Goal: Entertainment & Leisure: Browse casually

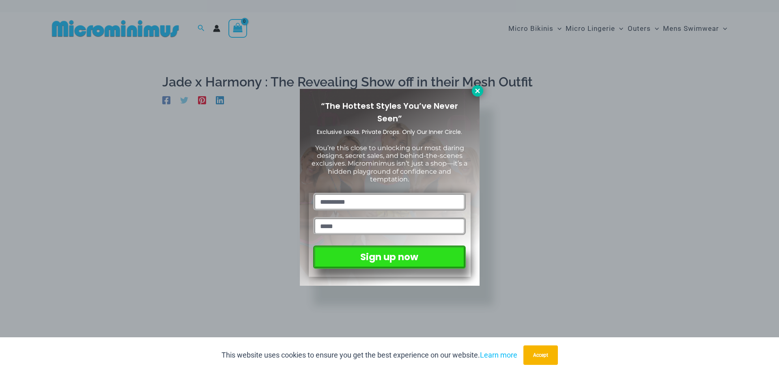
click at [478, 90] on icon at bounding box center [477, 90] width 4 height 4
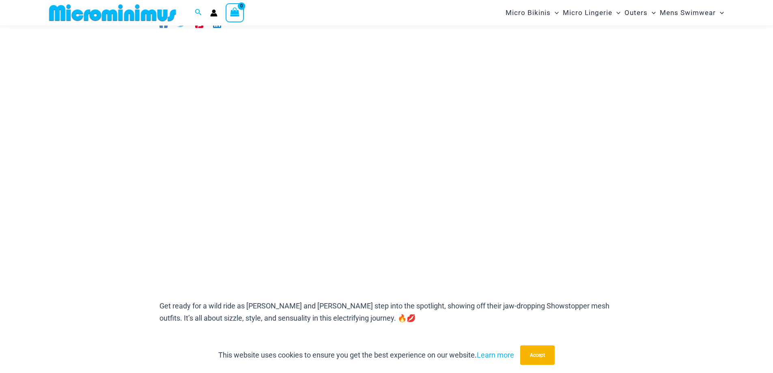
scroll to position [67, 0]
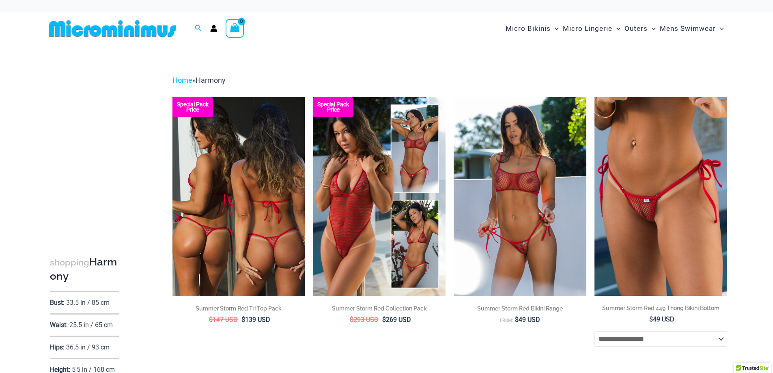
click at [227, 200] on img at bounding box center [238, 196] width 133 height 199
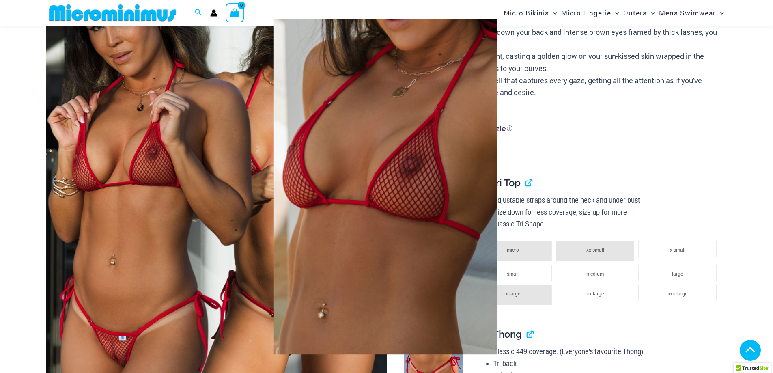
scroll to position [148, 0]
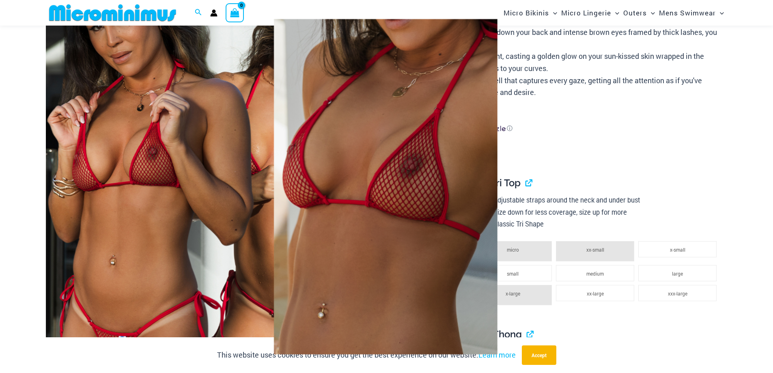
click at [171, 197] on div at bounding box center [386, 186] width 773 height 373
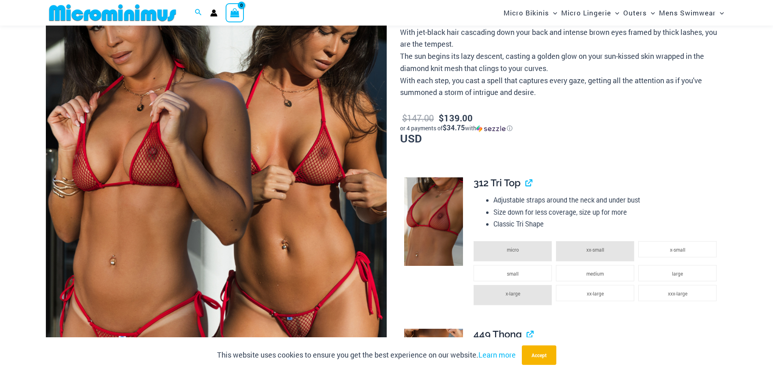
click at [171, 197] on img at bounding box center [216, 180] width 341 height 511
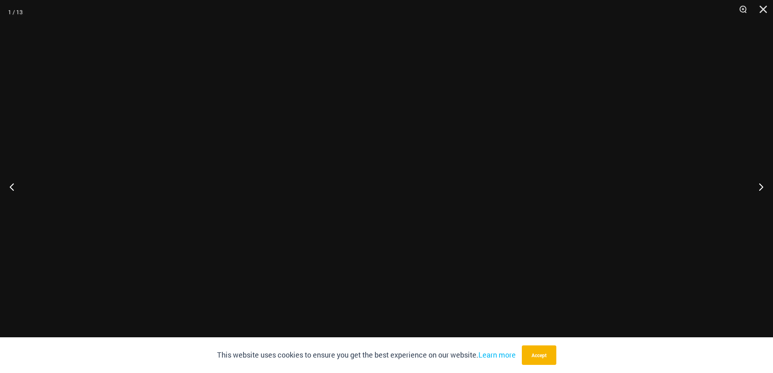
click at [171, 197] on div at bounding box center [386, 186] width 773 height 373
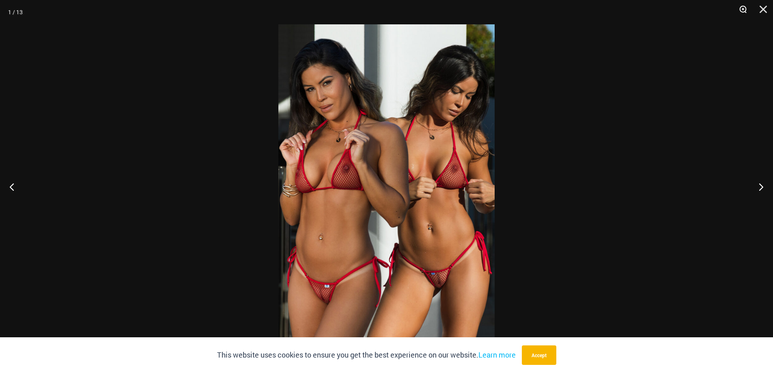
click at [742, 7] on button "Zoom" at bounding box center [740, 12] width 20 height 24
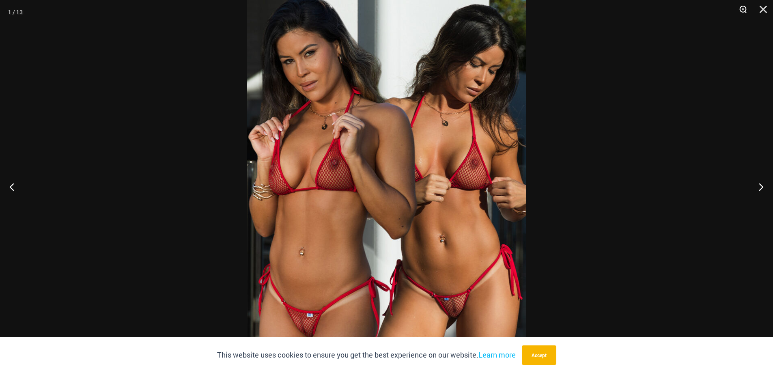
click at [742, 7] on button "Zoom" at bounding box center [740, 12] width 20 height 24
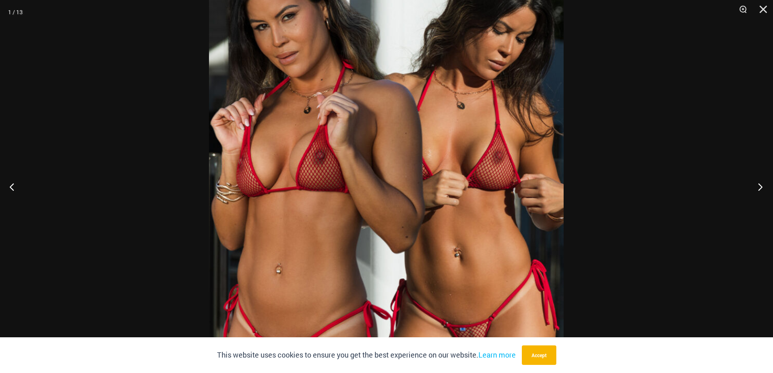
click at [760, 183] on button "Next" at bounding box center [757, 186] width 30 height 41
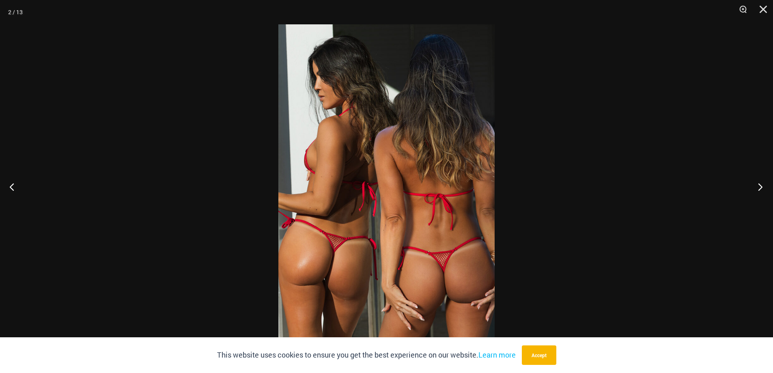
click at [760, 183] on button "Next" at bounding box center [757, 186] width 30 height 41
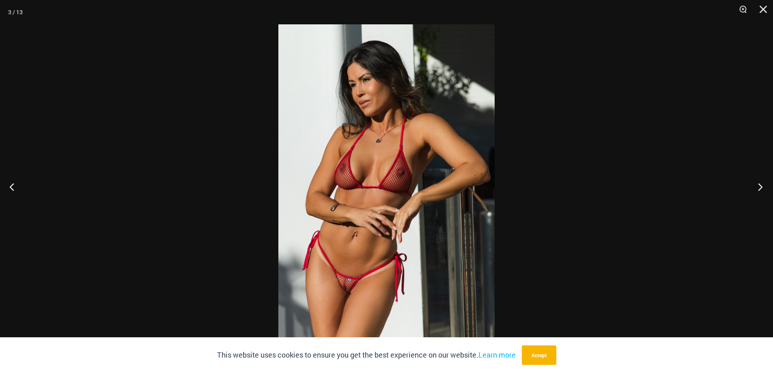
click at [760, 183] on button "Next" at bounding box center [757, 186] width 30 height 41
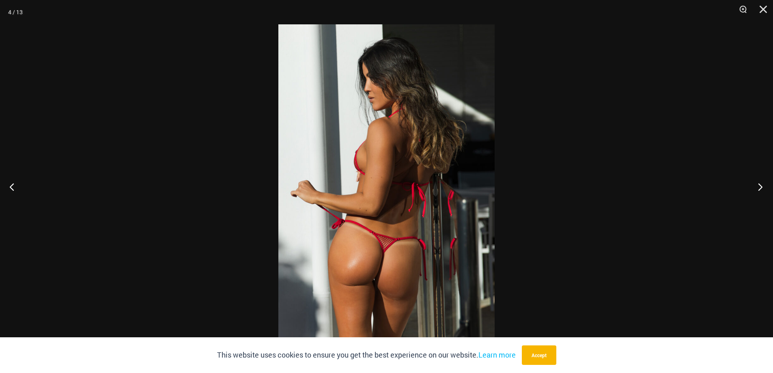
click at [760, 183] on button "Next" at bounding box center [757, 186] width 30 height 41
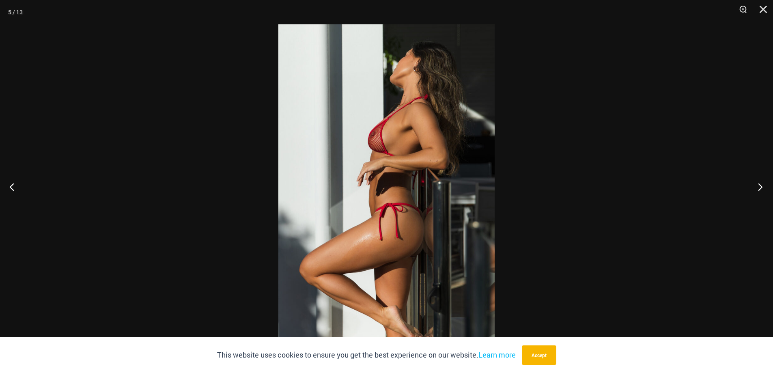
click at [760, 183] on button "Next" at bounding box center [757, 186] width 30 height 41
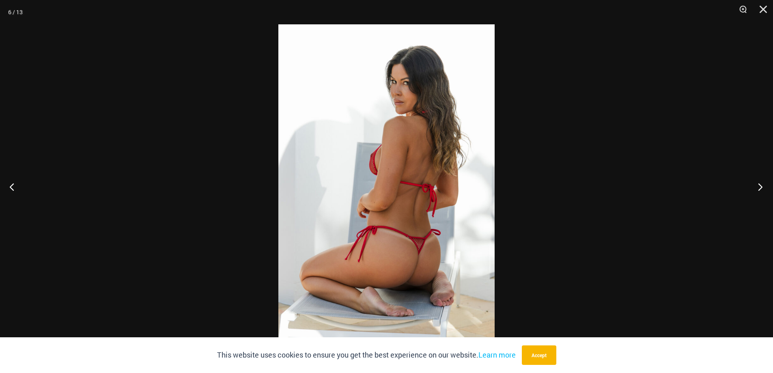
click at [760, 183] on button "Next" at bounding box center [757, 186] width 30 height 41
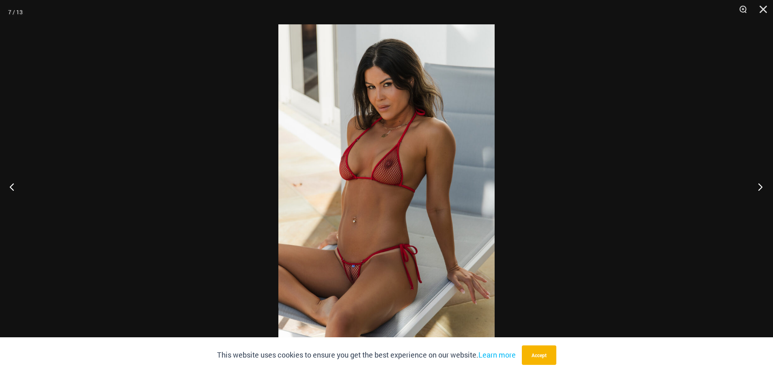
click at [758, 185] on button "Next" at bounding box center [757, 186] width 30 height 41
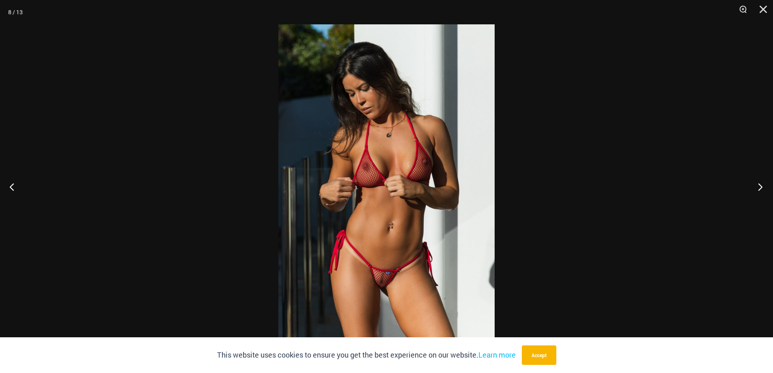
click at [758, 185] on button "Next" at bounding box center [757, 186] width 30 height 41
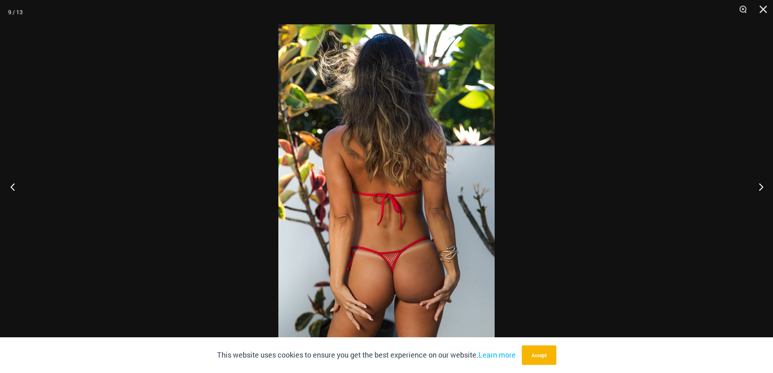
click at [16, 182] on button "Previous" at bounding box center [15, 186] width 30 height 41
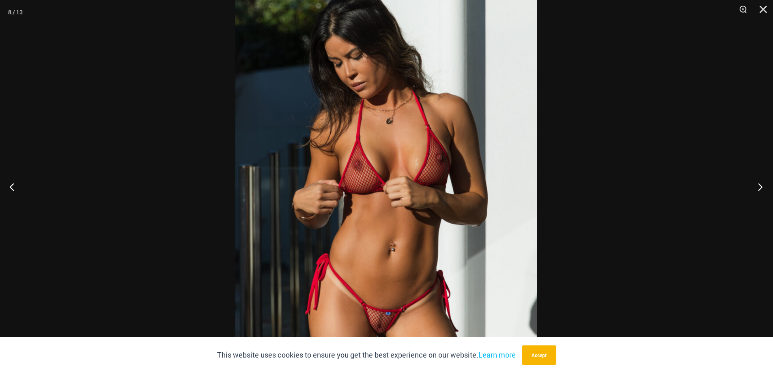
click at [761, 185] on button "Next" at bounding box center [757, 186] width 30 height 41
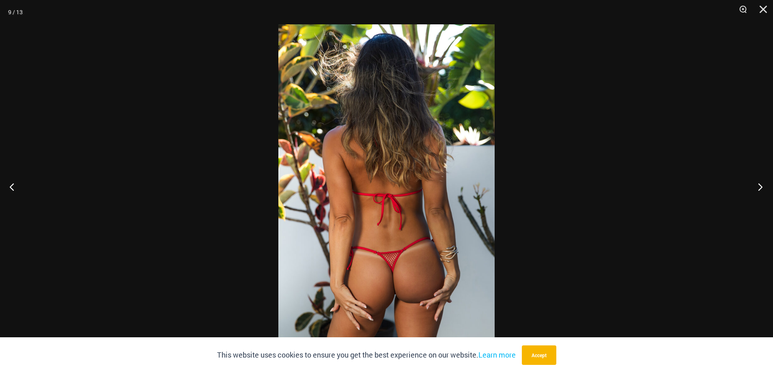
click at [761, 185] on button "Next" at bounding box center [757, 186] width 30 height 41
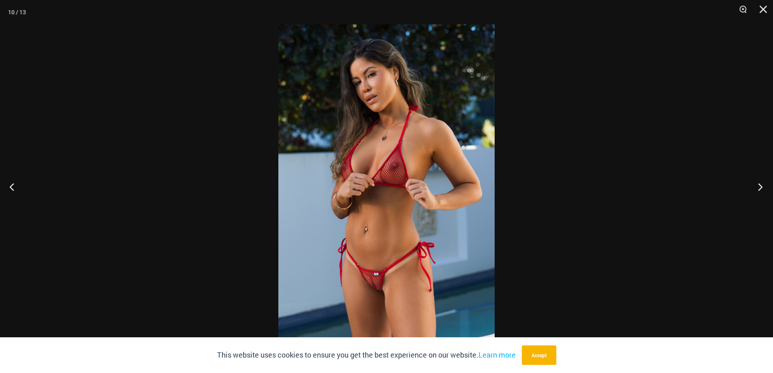
click at [761, 185] on button "Next" at bounding box center [757, 186] width 30 height 41
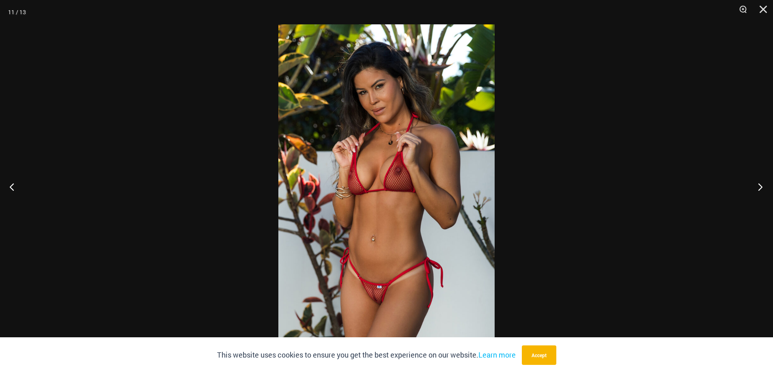
click at [761, 185] on button "Next" at bounding box center [757, 186] width 30 height 41
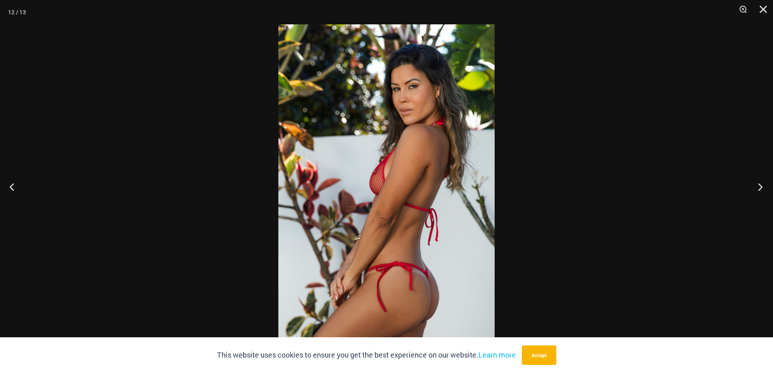
click at [761, 185] on button "Next" at bounding box center [757, 186] width 30 height 41
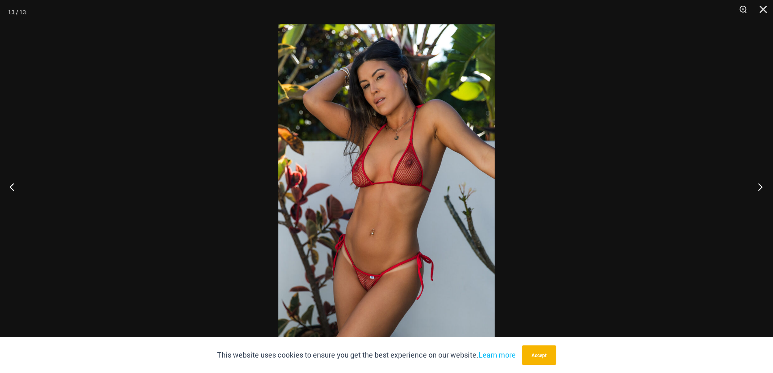
click at [761, 185] on button "Next" at bounding box center [757, 186] width 30 height 41
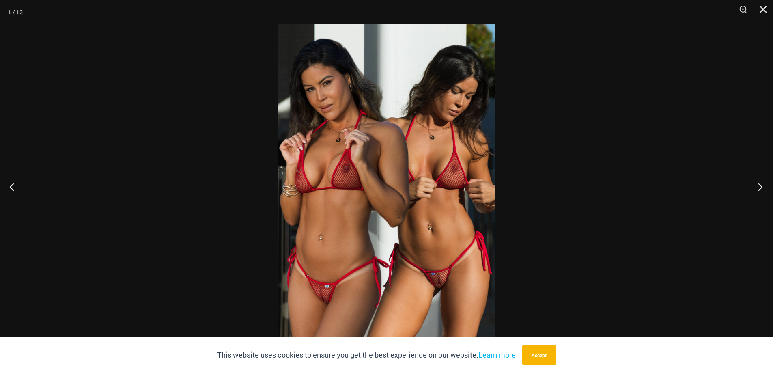
click at [761, 185] on button "Next" at bounding box center [757, 186] width 30 height 41
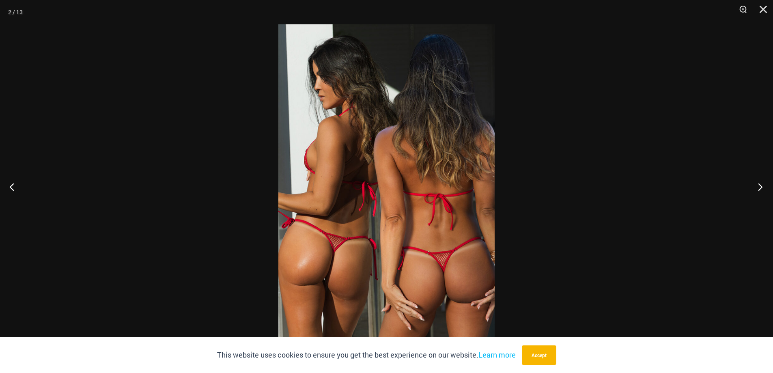
click at [761, 185] on button "Next" at bounding box center [757, 186] width 30 height 41
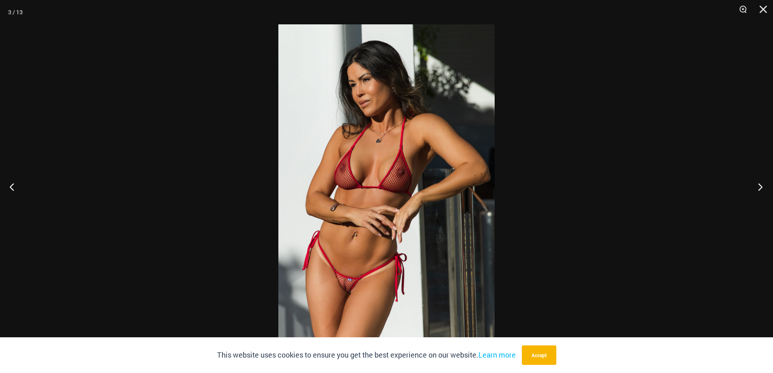
click at [761, 185] on button "Next" at bounding box center [757, 186] width 30 height 41
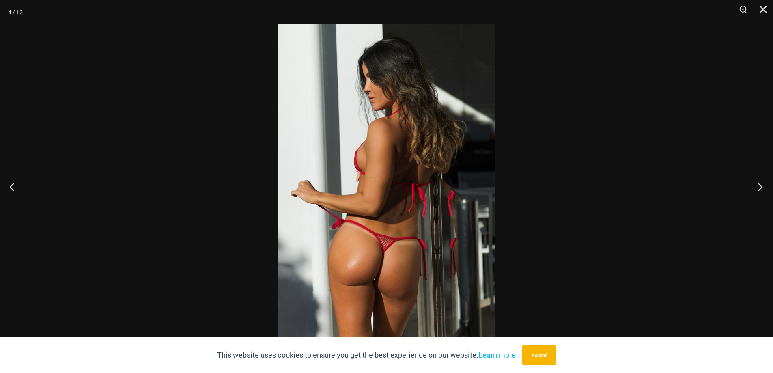
click at [761, 185] on button "Next" at bounding box center [757, 186] width 30 height 41
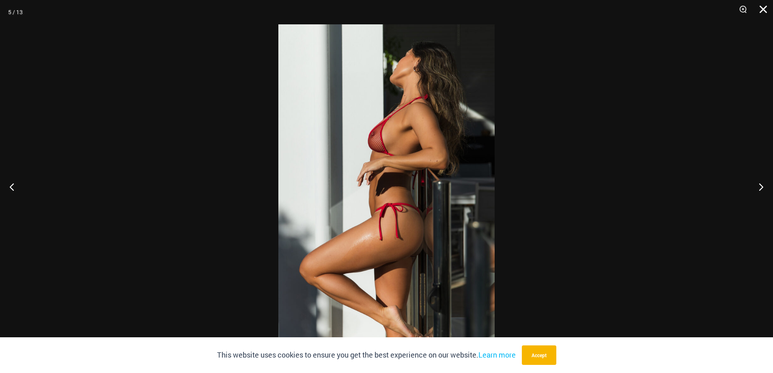
click at [763, 9] on button "Close" at bounding box center [760, 12] width 20 height 24
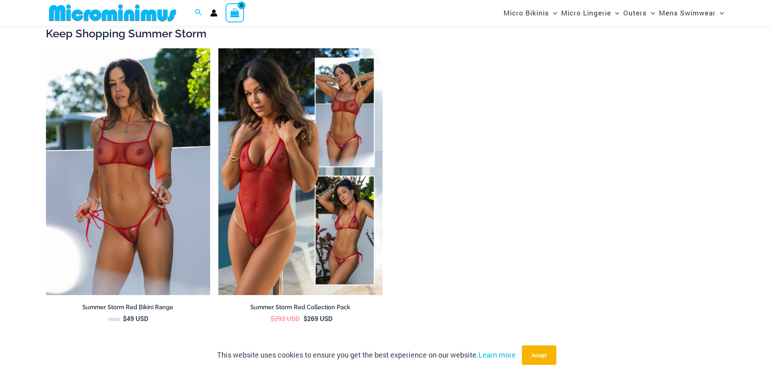
scroll to position [1252, 0]
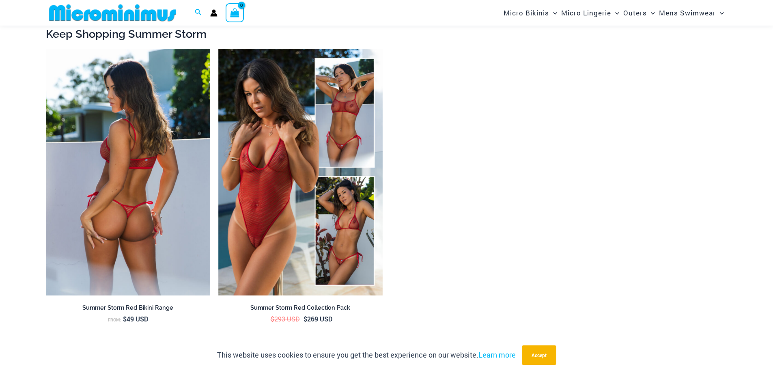
click at [143, 187] on img at bounding box center [128, 172] width 164 height 247
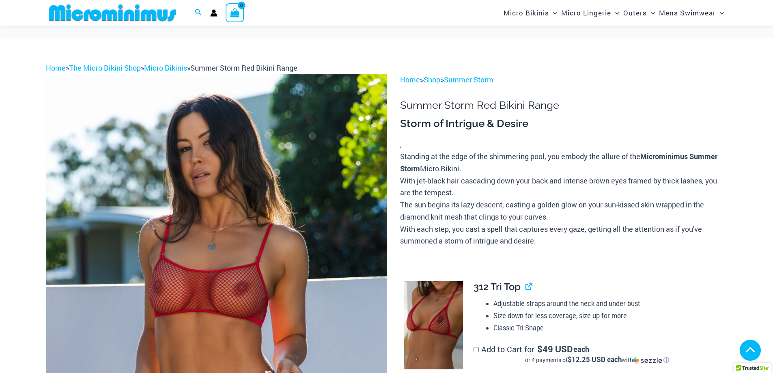
scroll to position [164, 0]
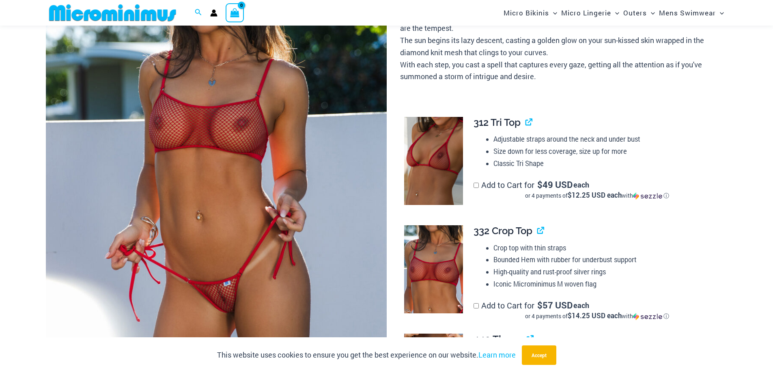
click at [286, 217] on img at bounding box center [216, 165] width 341 height 511
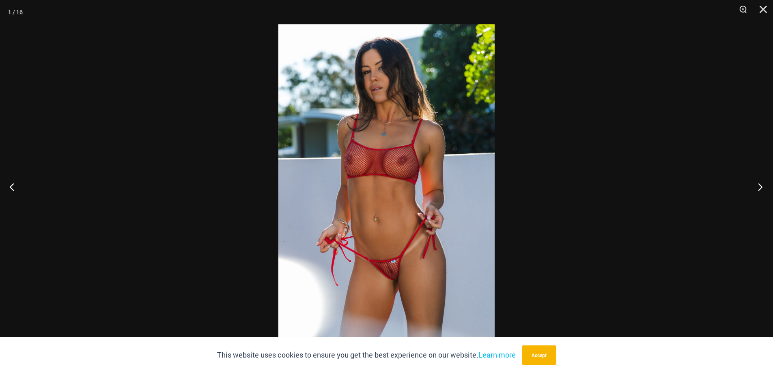
click at [758, 183] on button "Next" at bounding box center [757, 186] width 30 height 41
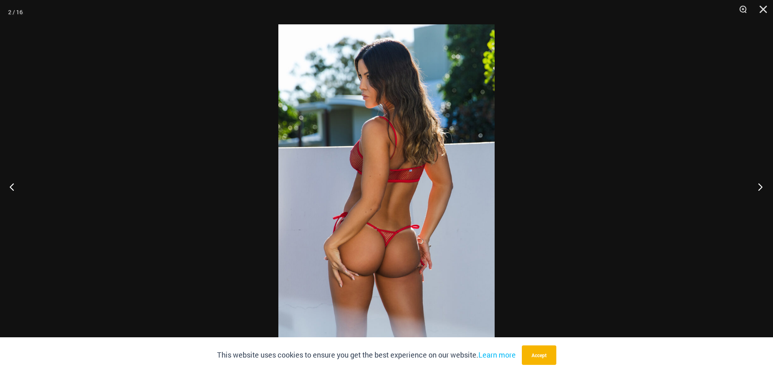
click at [758, 183] on button "Next" at bounding box center [757, 186] width 30 height 41
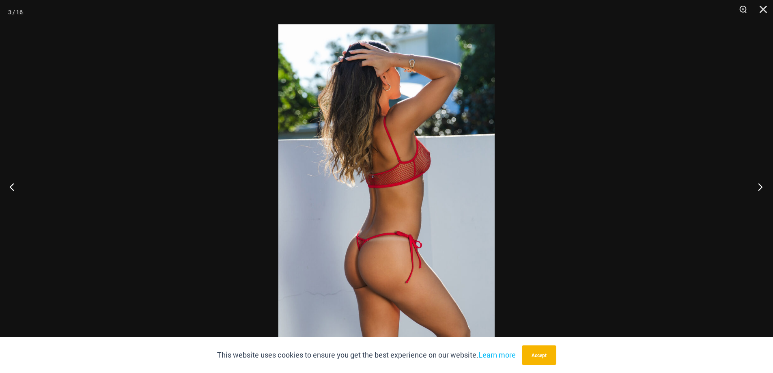
click at [758, 183] on button "Next" at bounding box center [757, 186] width 30 height 41
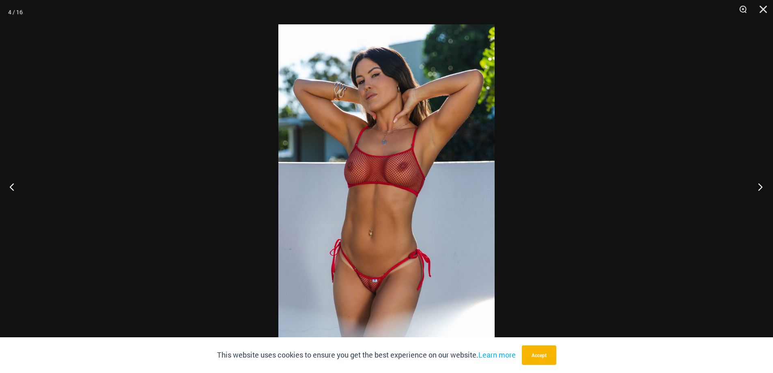
click at [758, 183] on button "Next" at bounding box center [757, 186] width 30 height 41
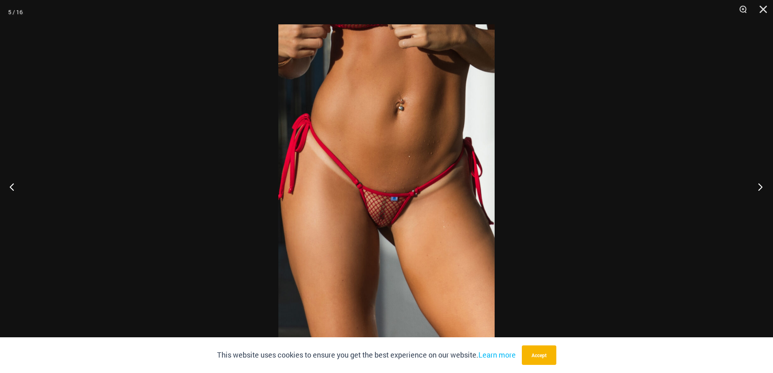
click at [763, 182] on button "Next" at bounding box center [757, 186] width 30 height 41
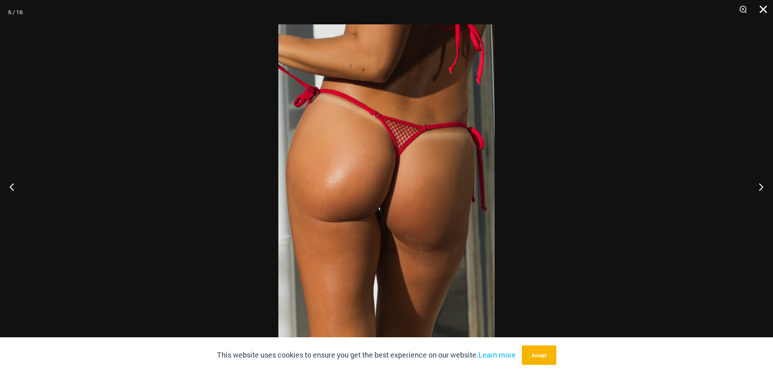
click at [758, 12] on button "Close" at bounding box center [760, 12] width 20 height 24
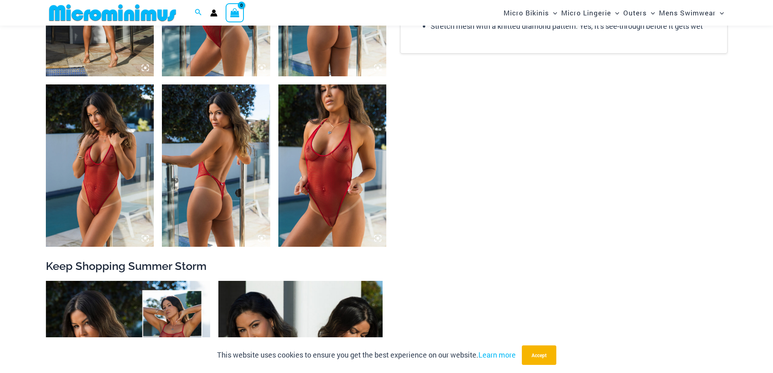
scroll to position [1190, 0]
click at [340, 198] on img at bounding box center [332, 165] width 108 height 162
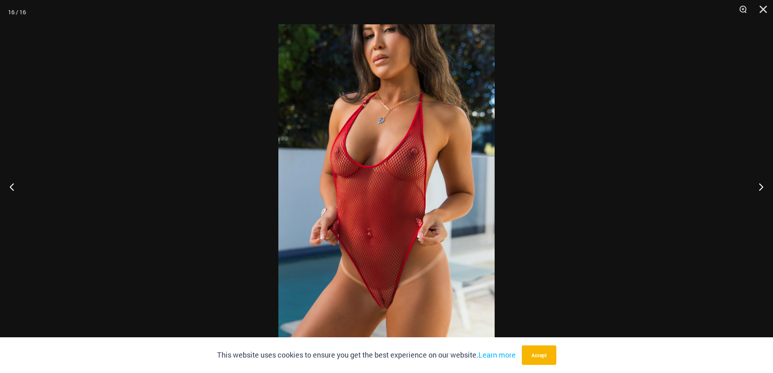
click at [428, 170] on img at bounding box center [386, 186] width 216 height 324
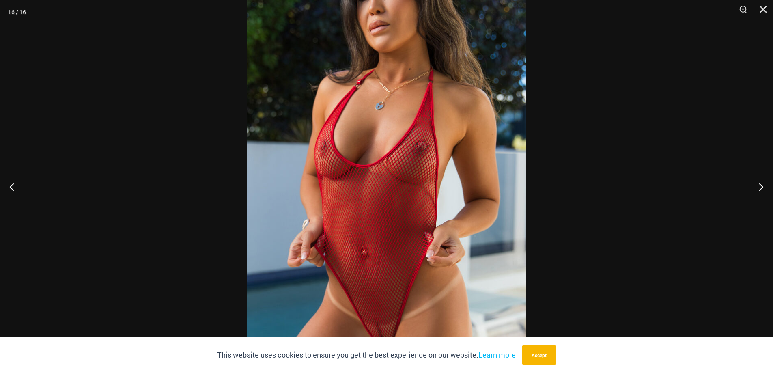
click at [428, 170] on img at bounding box center [386, 191] width 279 height 418
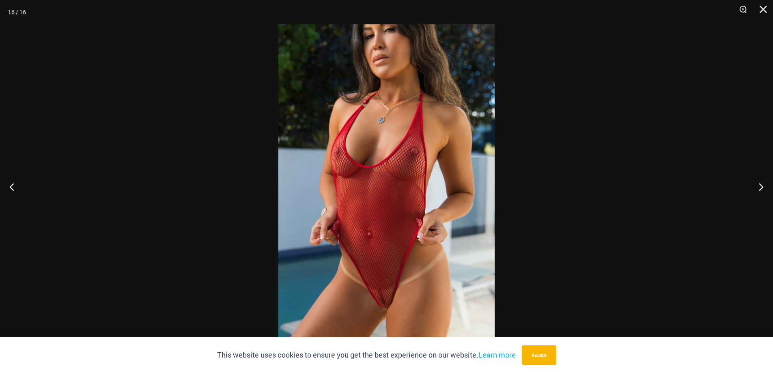
click at [410, 151] on img at bounding box center [386, 186] width 216 height 324
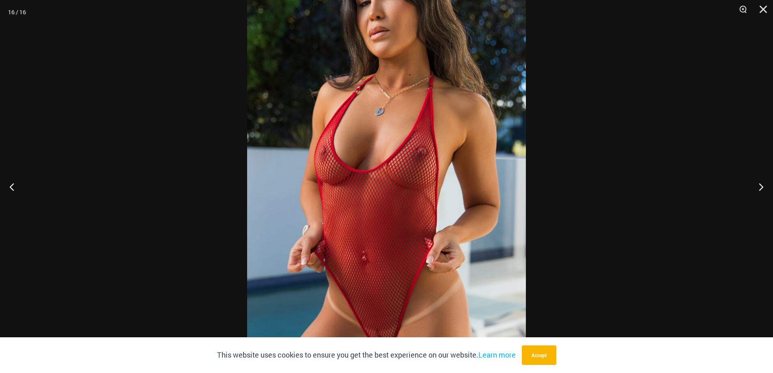
click at [410, 151] on img at bounding box center [386, 197] width 279 height 418
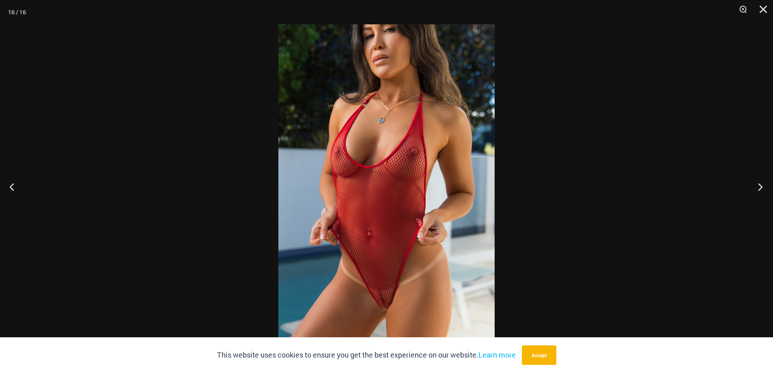
click at [763, 185] on button "Next" at bounding box center [757, 186] width 30 height 41
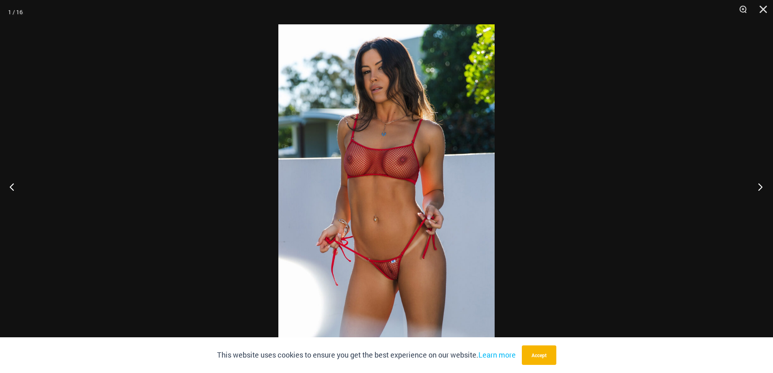
click at [763, 185] on button "Next" at bounding box center [757, 186] width 30 height 41
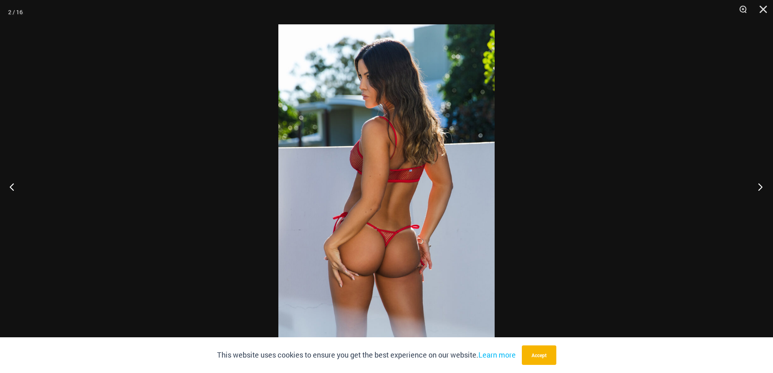
click at [763, 185] on button "Next" at bounding box center [757, 186] width 30 height 41
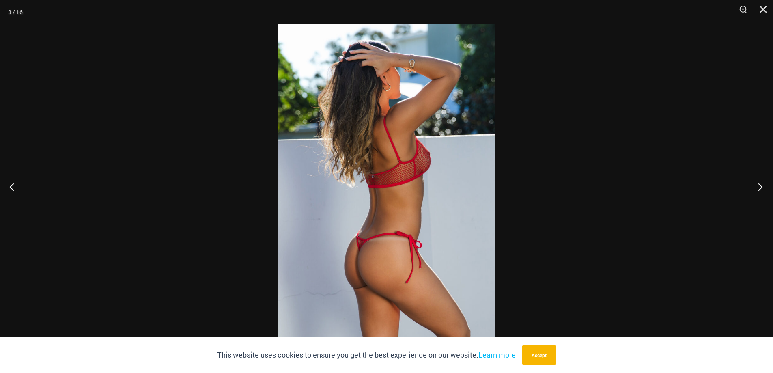
click at [763, 185] on button "Next" at bounding box center [757, 186] width 30 height 41
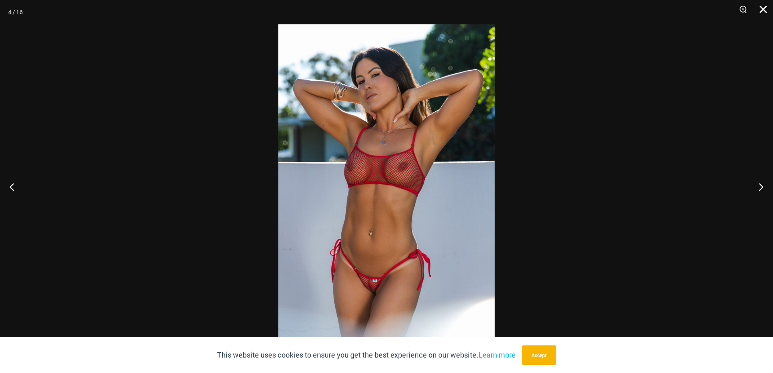
click at [766, 11] on button "Close" at bounding box center [760, 12] width 20 height 24
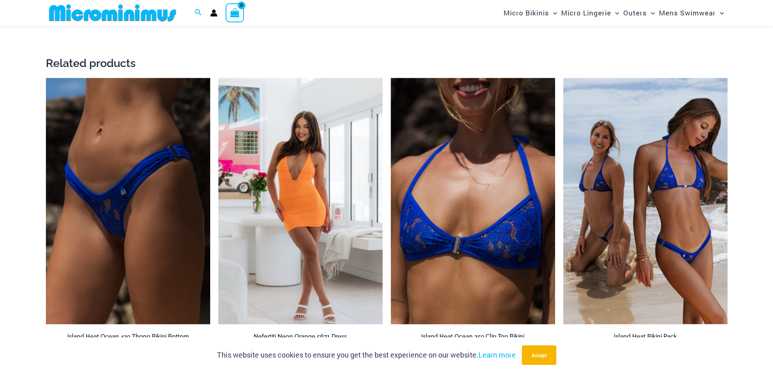
scroll to position [1727, 0]
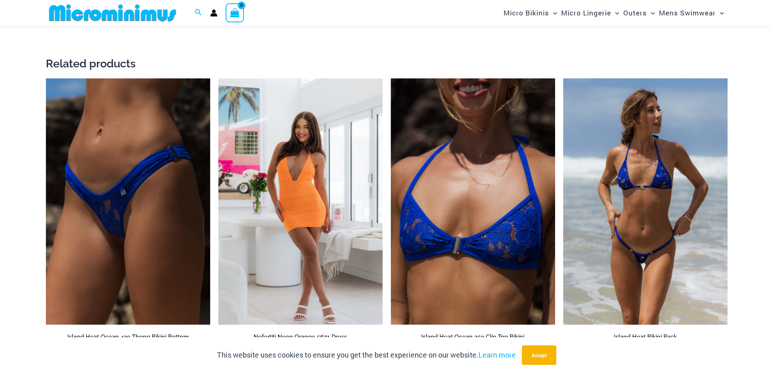
click at [624, 178] on img at bounding box center [645, 201] width 164 height 247
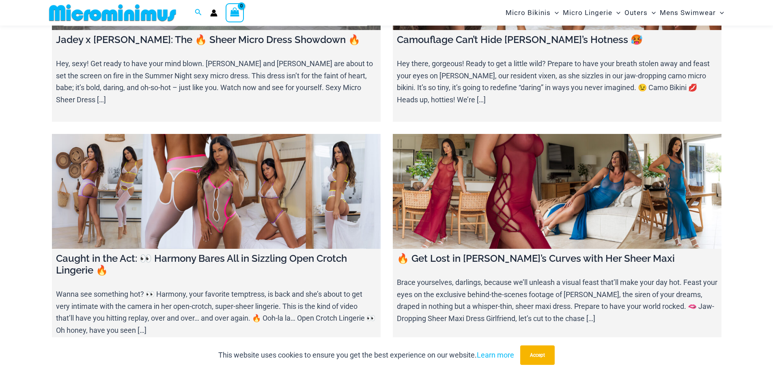
scroll to position [821, 0]
click at [240, 178] on link at bounding box center [216, 190] width 329 height 115
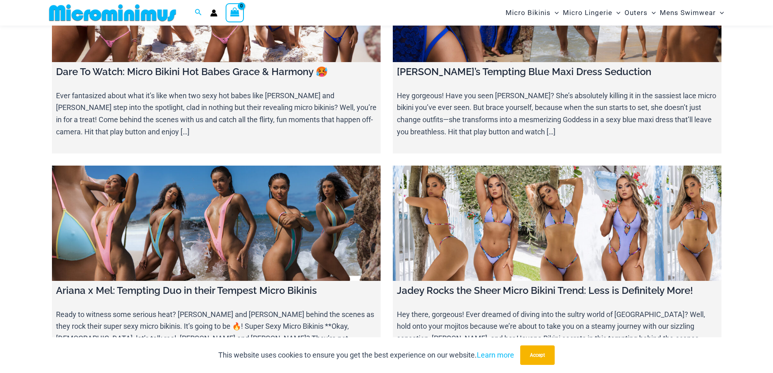
scroll to position [1929, 0]
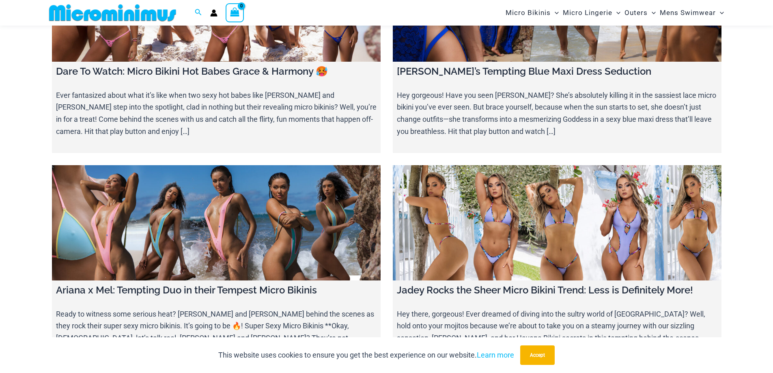
click at [298, 201] on link at bounding box center [216, 222] width 329 height 115
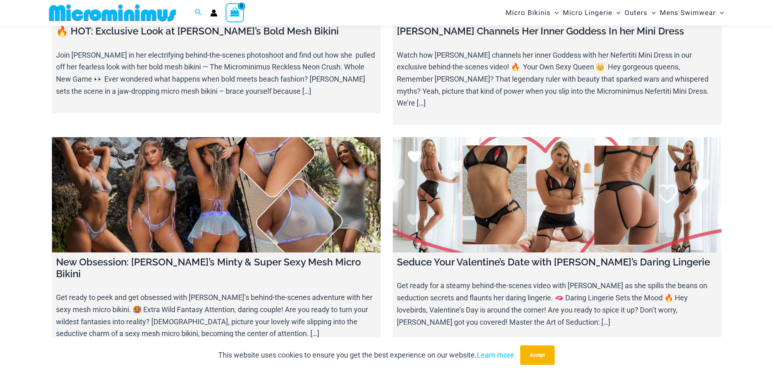
scroll to position [3084, 0]
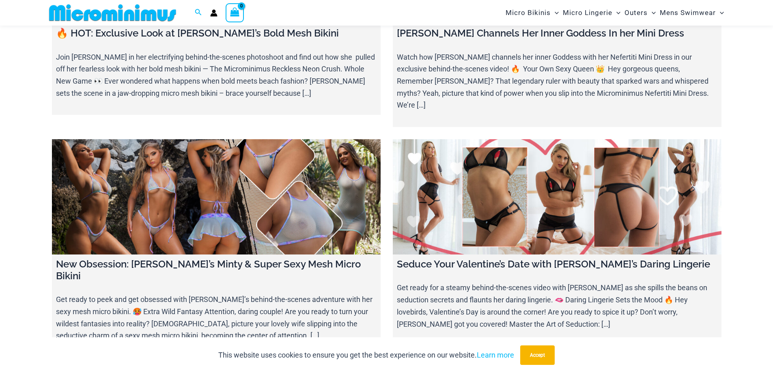
click at [278, 151] on link at bounding box center [216, 196] width 329 height 115
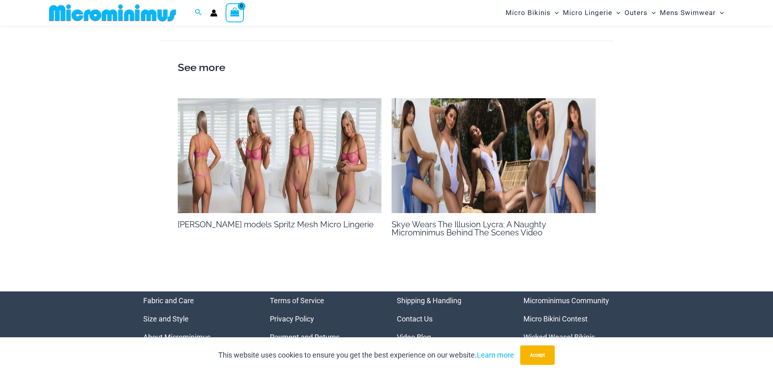
scroll to position [844, 0]
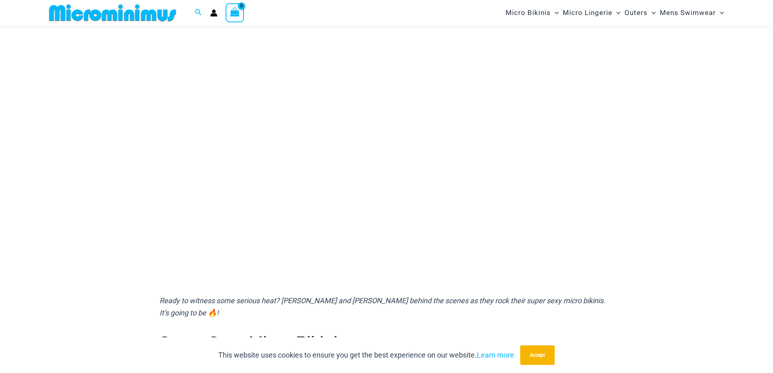
scroll to position [76, 0]
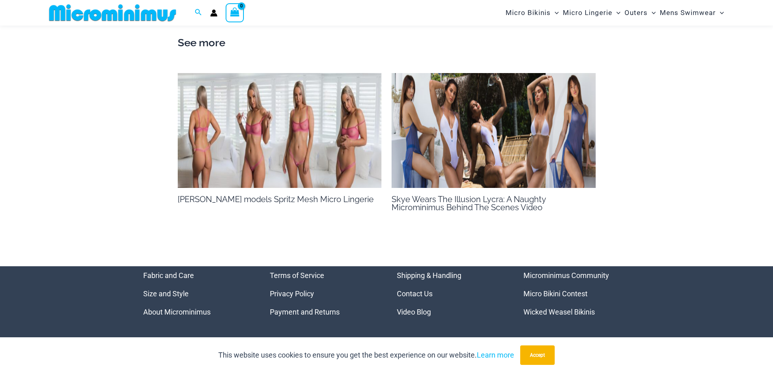
scroll to position [844, 0]
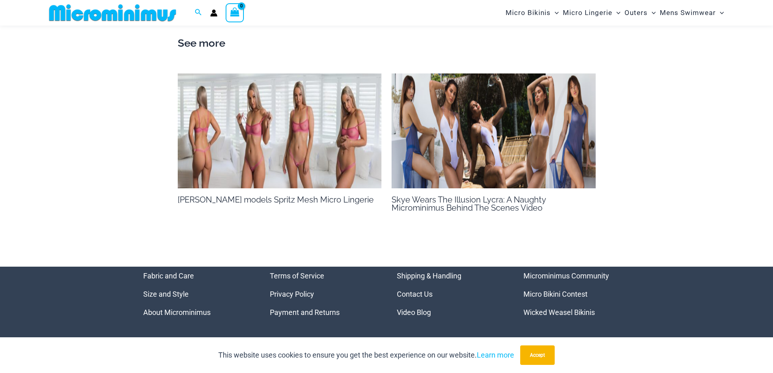
click at [466, 141] on img at bounding box center [493, 130] width 204 height 115
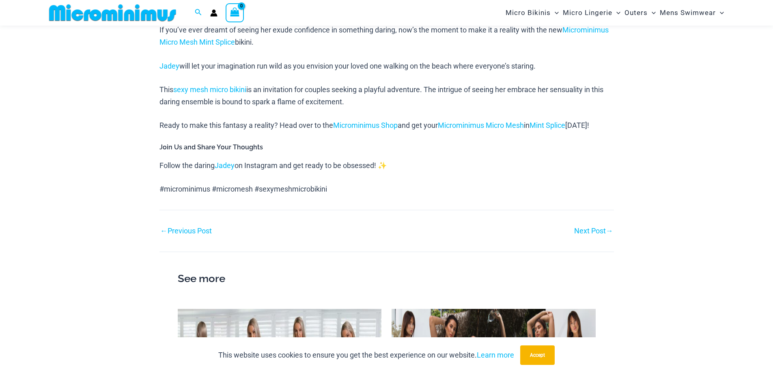
scroll to position [609, 0]
click at [586, 230] on link "Next Post →" at bounding box center [593, 231] width 39 height 7
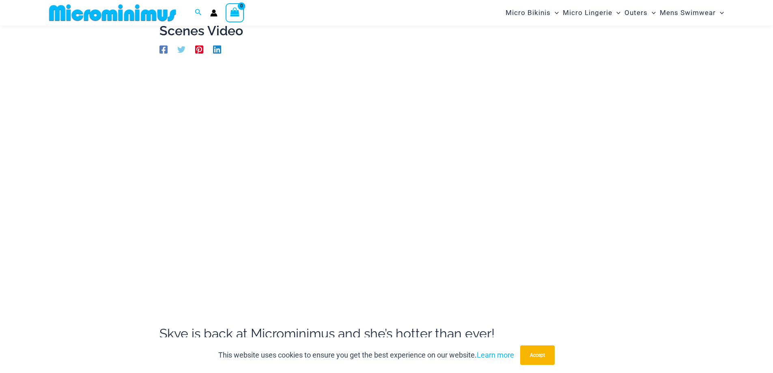
scroll to position [60, 0]
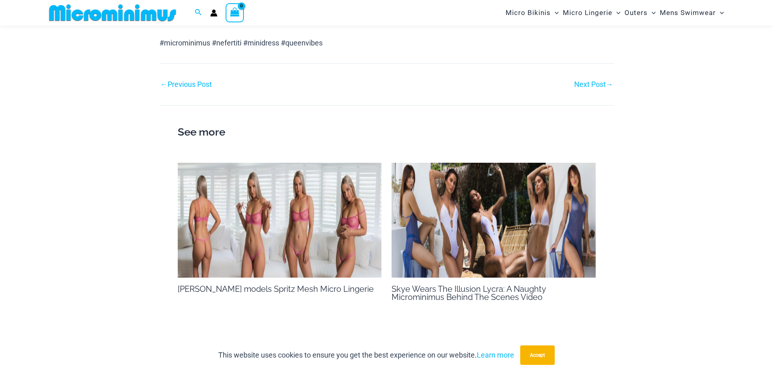
scroll to position [895, 0]
click at [592, 82] on link "Next Post →" at bounding box center [593, 83] width 39 height 7
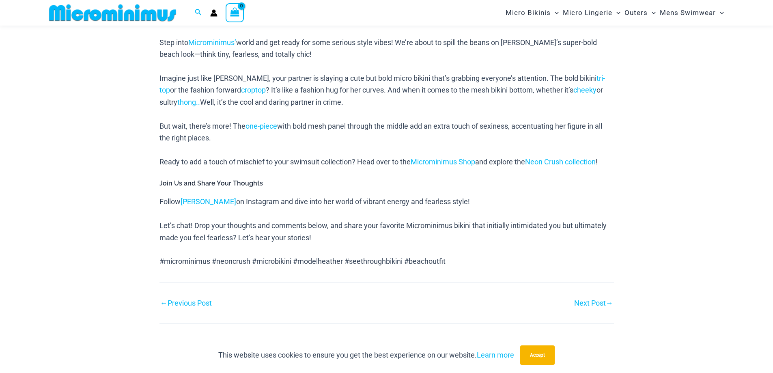
scroll to position [569, 0]
click at [585, 305] on link "Next Post →" at bounding box center [593, 303] width 39 height 7
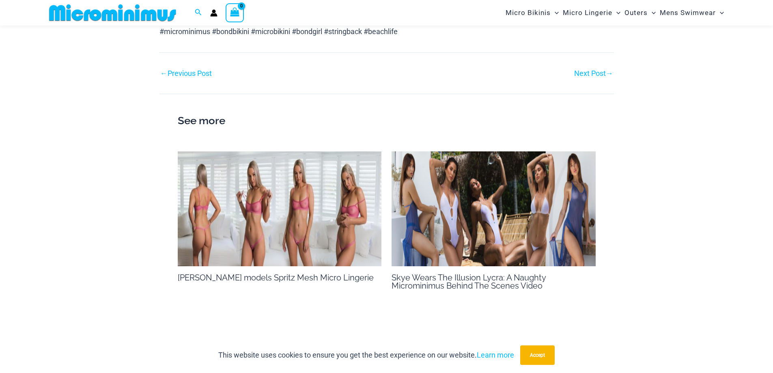
scroll to position [862, 0]
click at [593, 77] on link "Next Post →" at bounding box center [593, 73] width 39 height 7
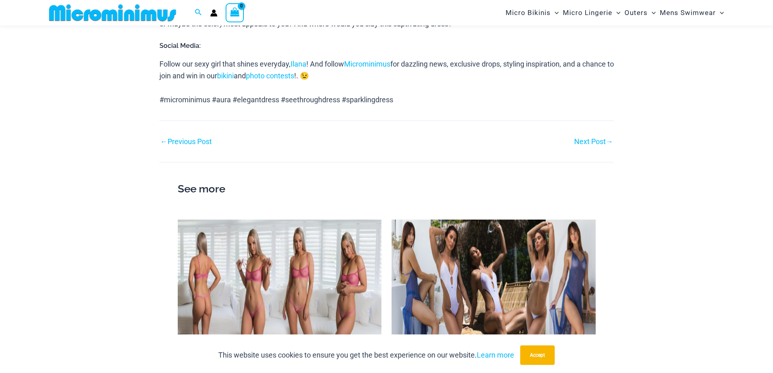
scroll to position [843, 0]
click at [598, 140] on link "Next Post →" at bounding box center [593, 140] width 39 height 7
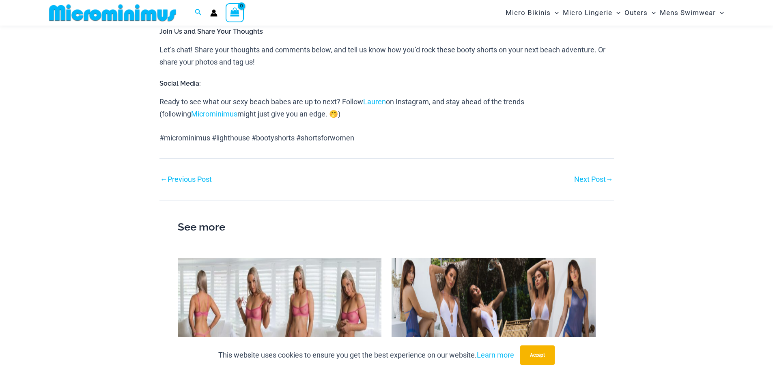
scroll to position [770, 0]
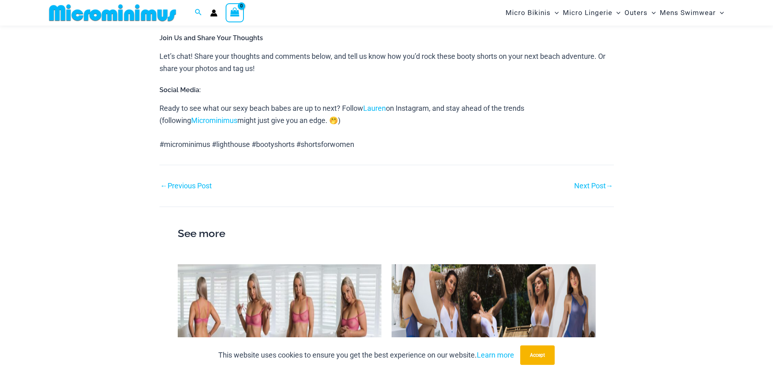
click at [584, 180] on div "Next Post →" at bounding box center [500, 186] width 227 height 12
click at [586, 182] on link "Next Post →" at bounding box center [593, 185] width 39 height 7
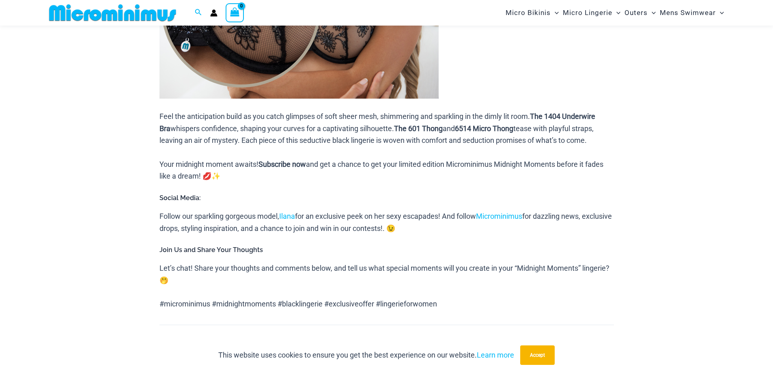
scroll to position [825, 0]
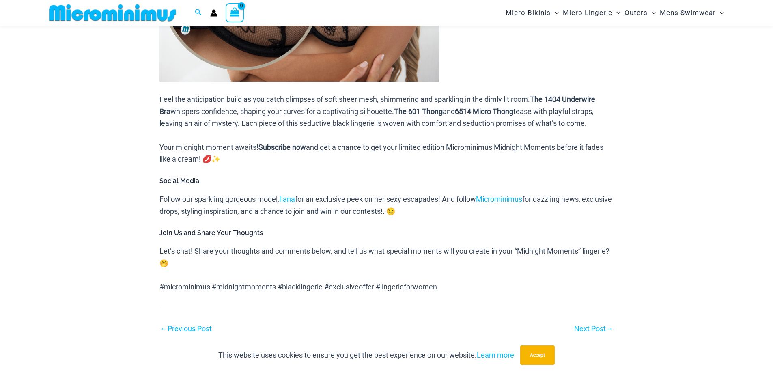
click at [575, 326] on link "Next Post →" at bounding box center [593, 328] width 39 height 7
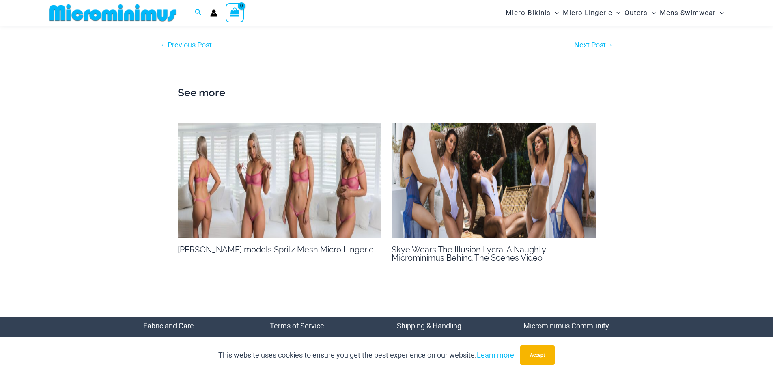
scroll to position [965, 0]
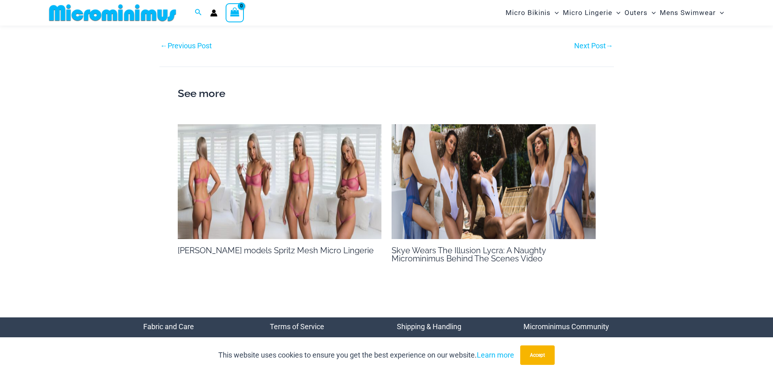
click at [588, 47] on link "Next Post →" at bounding box center [593, 45] width 39 height 7
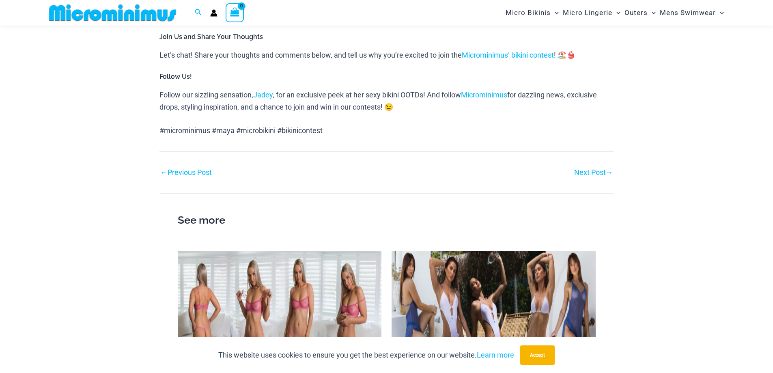
scroll to position [788, 0]
click at [603, 170] on link "Next Post →" at bounding box center [593, 172] width 39 height 7
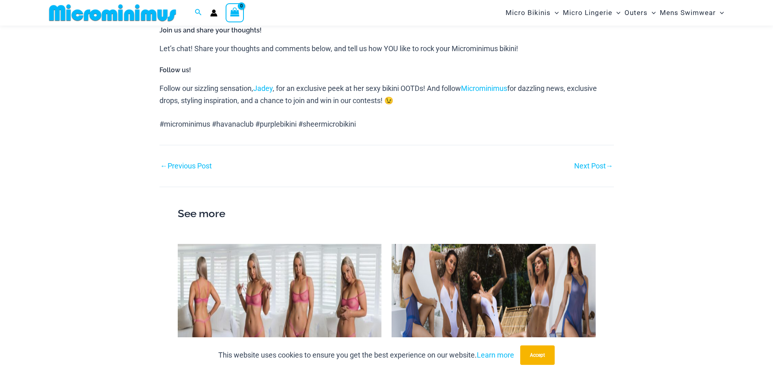
scroll to position [726, 0]
click at [597, 162] on link "Next Post →" at bounding box center [593, 165] width 39 height 7
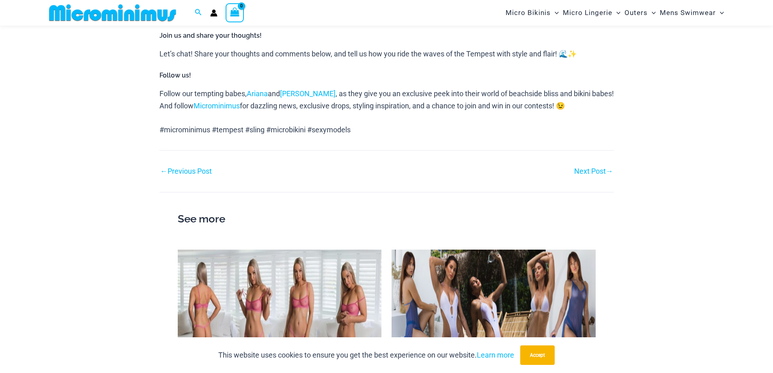
scroll to position [785, 0]
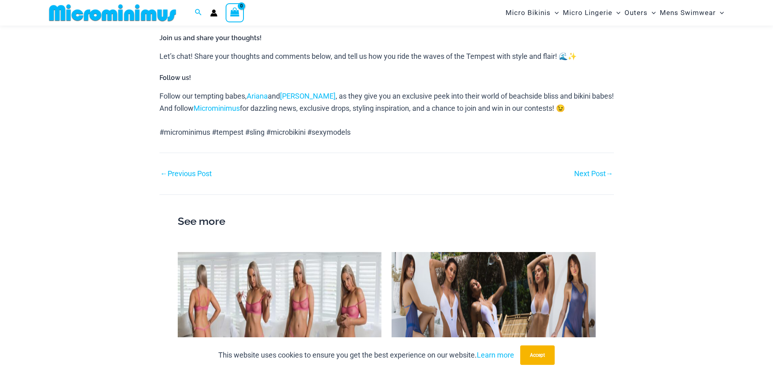
click at [599, 170] on link "Next Post →" at bounding box center [593, 173] width 39 height 7
click at [582, 170] on link "Next Post →" at bounding box center [593, 173] width 39 height 7
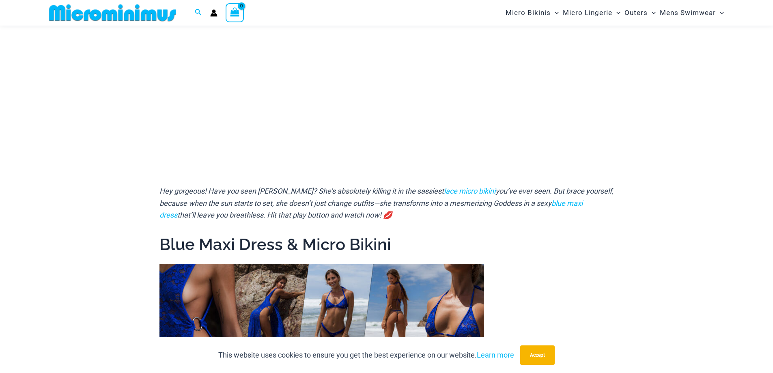
scroll to position [184, 0]
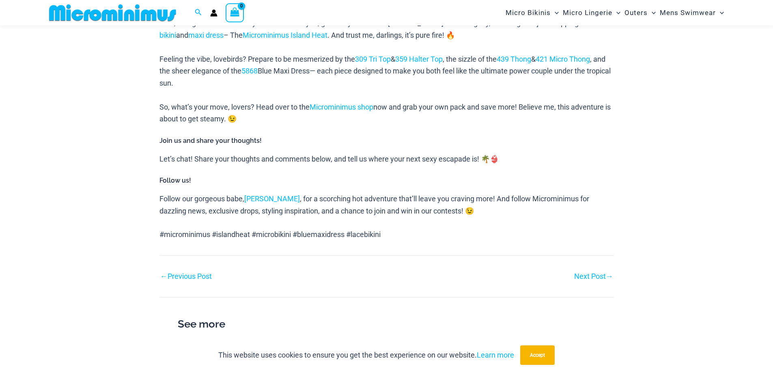
scroll to position [604, 0]
click at [594, 272] on link "Next Post →" at bounding box center [593, 275] width 39 height 7
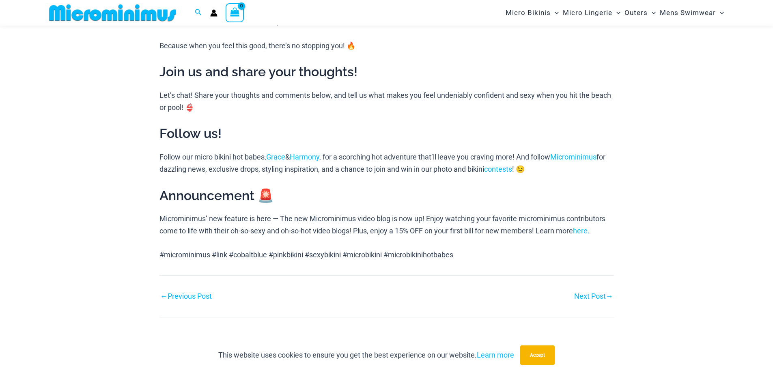
scroll to position [681, 0]
click at [594, 296] on link "Next Post →" at bounding box center [593, 296] width 39 height 7
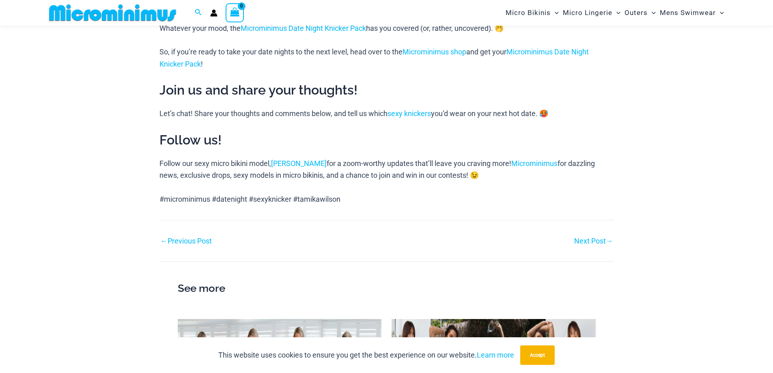
scroll to position [572, 0]
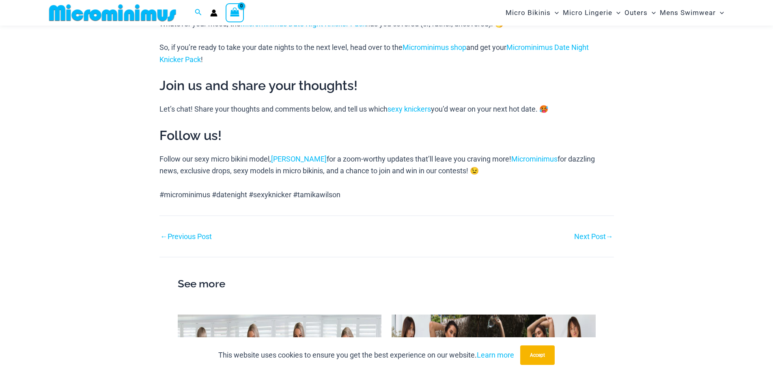
click at [591, 233] on link "Next Post →" at bounding box center [593, 236] width 39 height 7
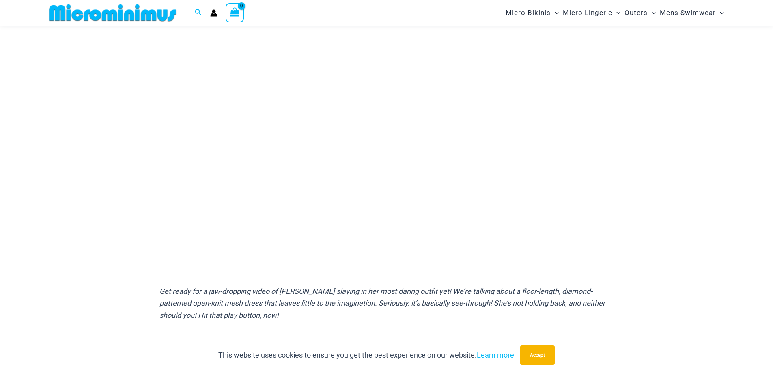
scroll to position [96, 0]
